Goal: Information Seeking & Learning: Learn about a topic

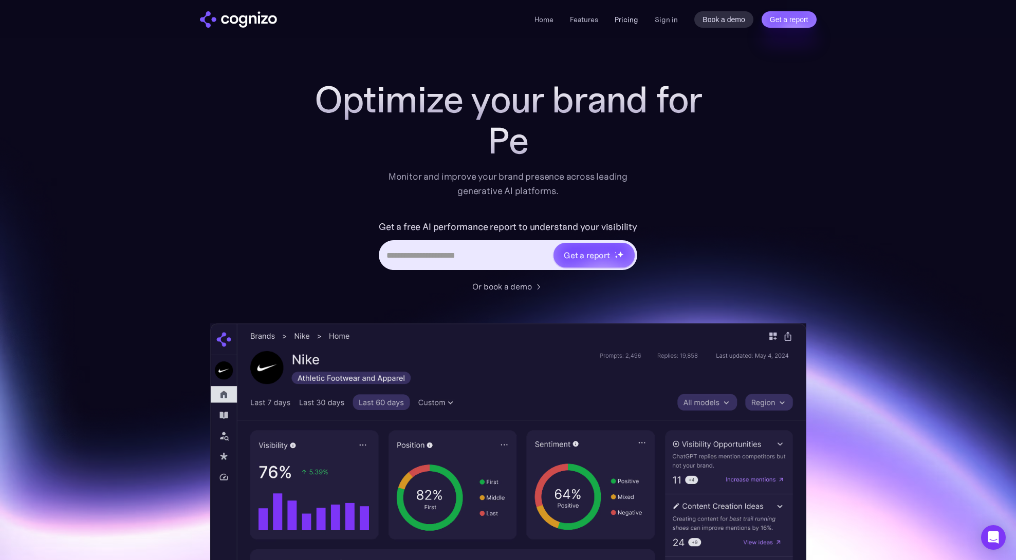
click at [629, 18] on link "Pricing" at bounding box center [626, 19] width 24 height 9
